Goal: Obtain resource: Obtain resource

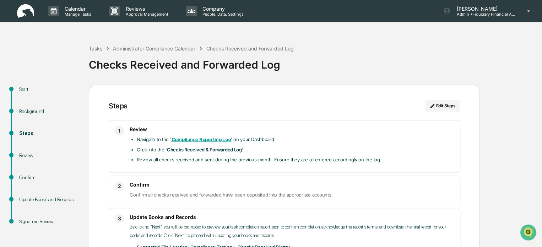
click at [30, 14] on img at bounding box center [25, 11] width 17 height 14
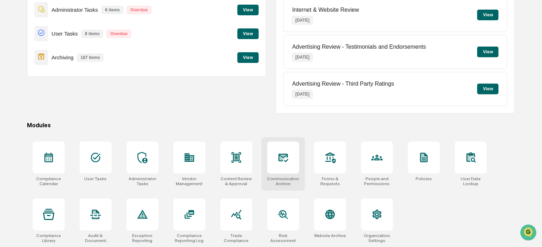
scroll to position [96, 0]
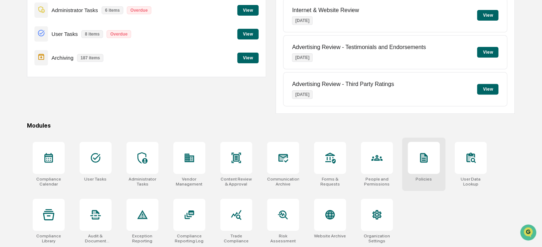
click at [418, 165] on div at bounding box center [424, 158] width 32 height 32
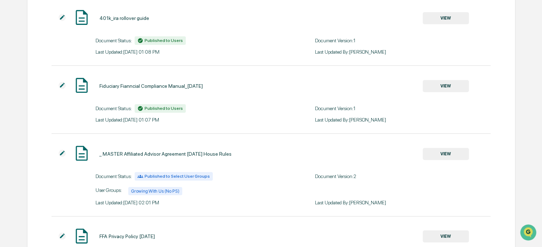
scroll to position [159, 0]
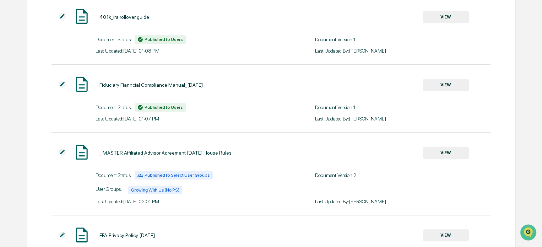
click at [447, 84] on button "VIEW" at bounding box center [446, 85] width 46 height 12
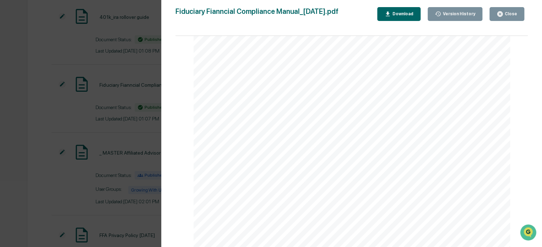
scroll to position [13109, 0]
click at [455, 15] on div "Version History" at bounding box center [458, 13] width 34 height 5
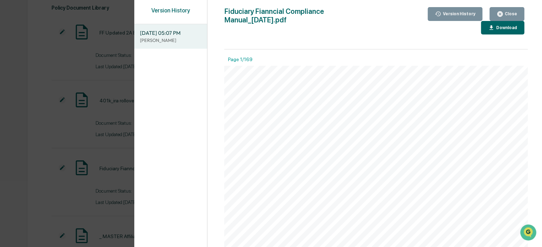
scroll to position [149, 0]
click at [509, 14] on div "Close" at bounding box center [511, 13] width 14 height 5
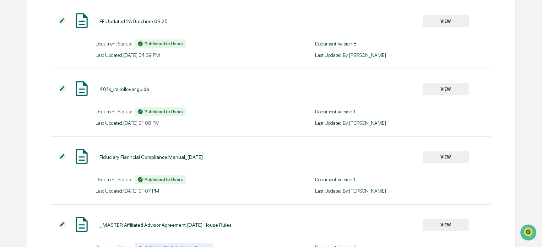
scroll to position [144, 0]
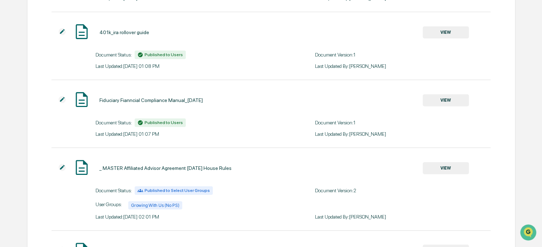
click at [450, 103] on button "VIEW" at bounding box center [446, 100] width 46 height 12
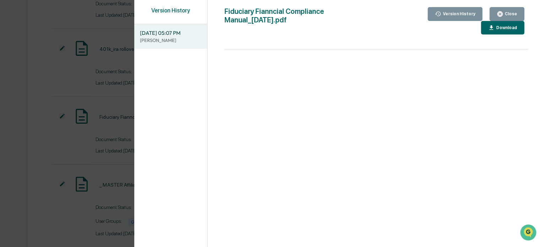
scroll to position [125, 0]
click at [520, 10] on button "Close" at bounding box center [507, 14] width 35 height 14
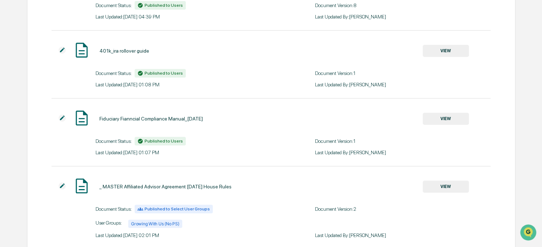
click at [451, 116] on button "VIEW" at bounding box center [446, 119] width 46 height 12
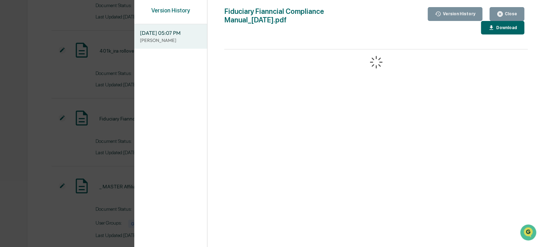
click at [192, 13] on div "Version History" at bounding box center [170, 14] width 73 height 14
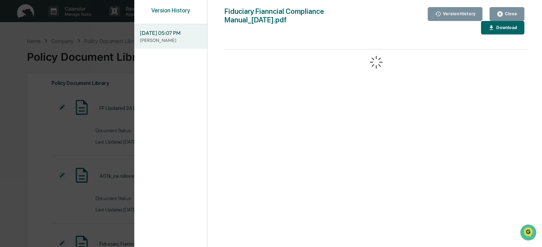
click at [503, 12] on icon "button" at bounding box center [500, 13] width 5 height 5
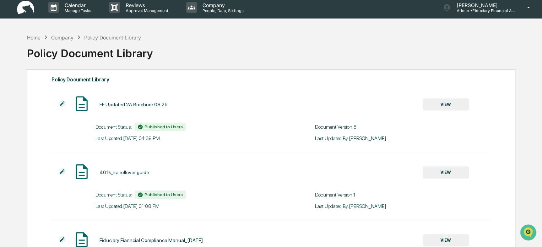
scroll to position [157, 0]
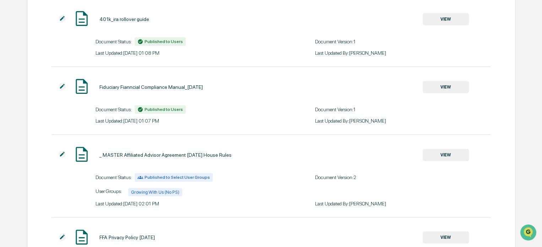
click at [446, 88] on button "VIEW" at bounding box center [446, 87] width 46 height 12
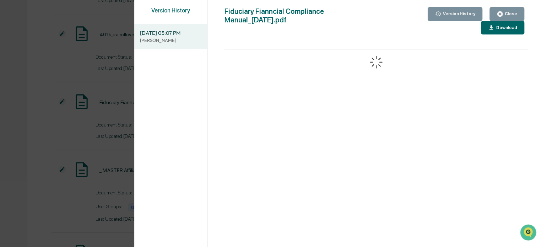
scroll to position [141, 0]
click at [184, 6] on div "Version History [DATE] 05:07 PM [PERSON_NAME]" at bounding box center [171, 134] width 74 height 268
click at [446, 14] on div "Version History" at bounding box center [458, 13] width 34 height 5
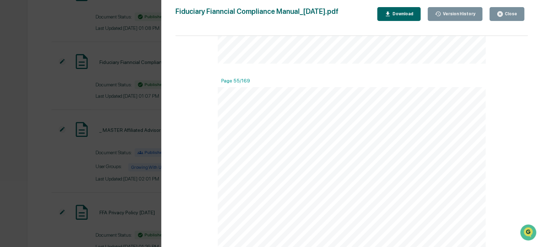
scroll to position [20057, 0]
drag, startPoint x: 412, startPoint y: 149, endPoint x: 202, endPoint y: 149, distance: 210.4
click at [202, 149] on div "Page 1/169 FIDUCIARY FINANCIAL ADVISORS SEC REGISTERED INVESTMENT ADVISER COMPL…" at bounding box center [352, 145] width 353 height 218
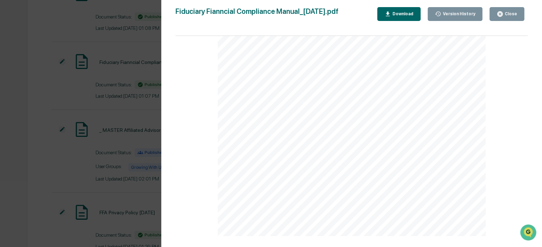
click at [50, 97] on div "Version History [DATE] 05:07 PM [PERSON_NAME] Fiduciary Fianncial Compliance Ma…" at bounding box center [271, 123] width 542 height 247
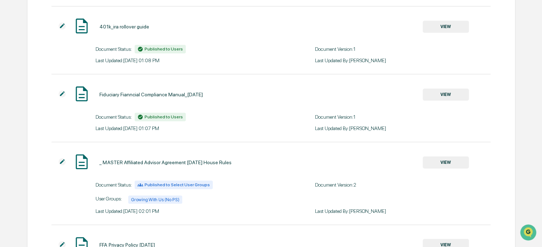
scroll to position [150, 0]
drag, startPoint x: 208, startPoint y: 94, endPoint x: 100, endPoint y: 89, distance: 107.8
click at [100, 89] on div "Fiduciary Fianncial Compliance Manual_07.09.25 VIEW" at bounding box center [260, 94] width 417 height 19
copy div "Fiduciary Fianncial Compliance Manual_[DATE]"
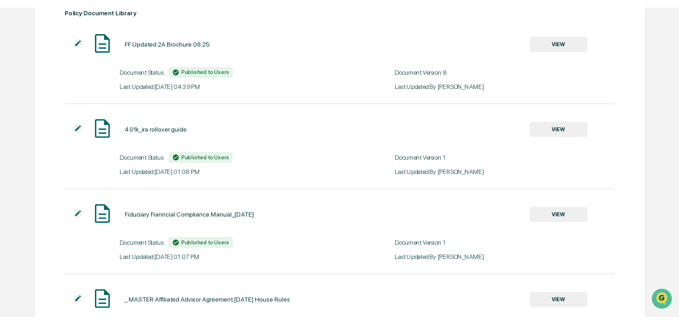
scroll to position [79, 0]
